Goal: Book appointment/travel/reservation

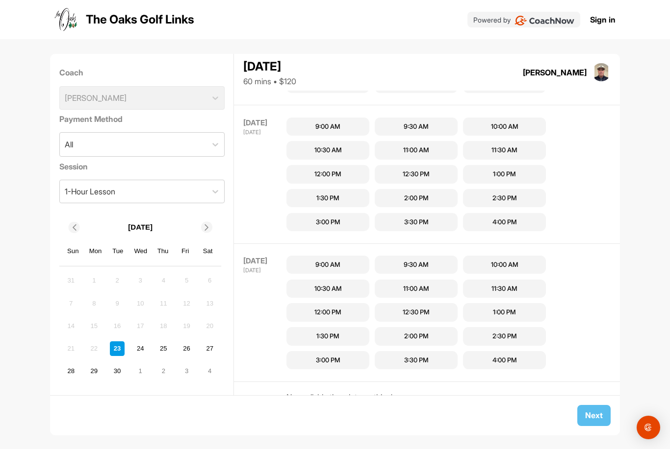
scroll to position [298, 0]
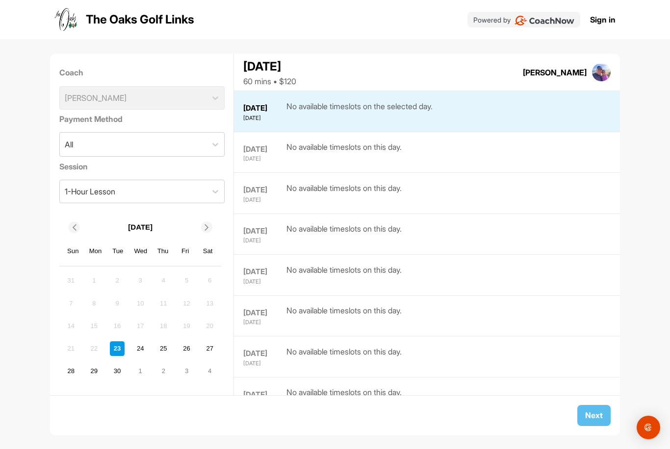
scroll to position [31, 0]
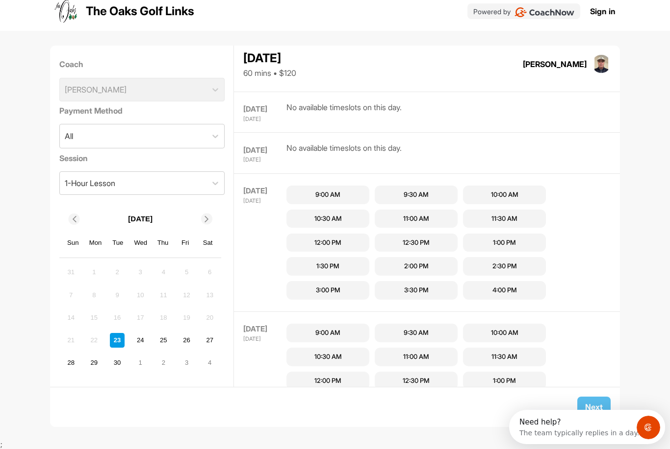
scroll to position [555, 0]
